Goal: Task Accomplishment & Management: Manage account settings

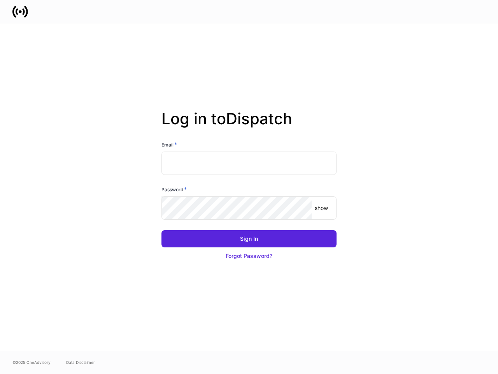
click at [249, 187] on div "Password *" at bounding box center [249, 190] width 175 height 11
click at [249, 163] on input "text" at bounding box center [249, 162] width 175 height 23
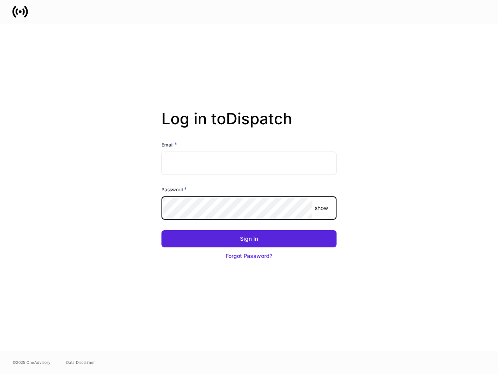
click at [321, 208] on p "show" at bounding box center [321, 208] width 13 height 8
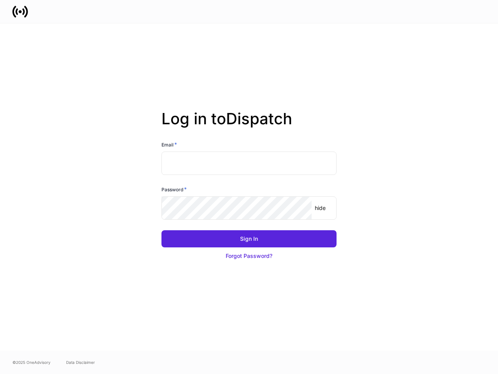
click at [249, 239] on div "Sign In" at bounding box center [249, 239] width 18 height 8
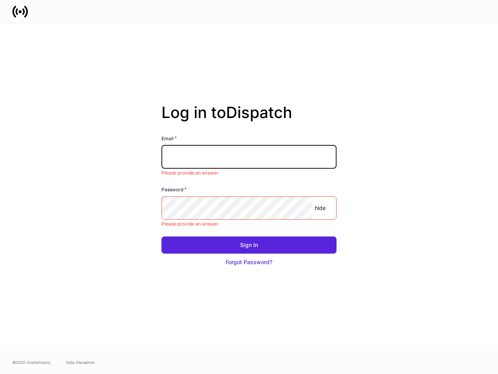
click at [249, 256] on button "Forgot Password?" at bounding box center [249, 261] width 175 height 17
